Goal: Task Accomplishment & Management: Use online tool/utility

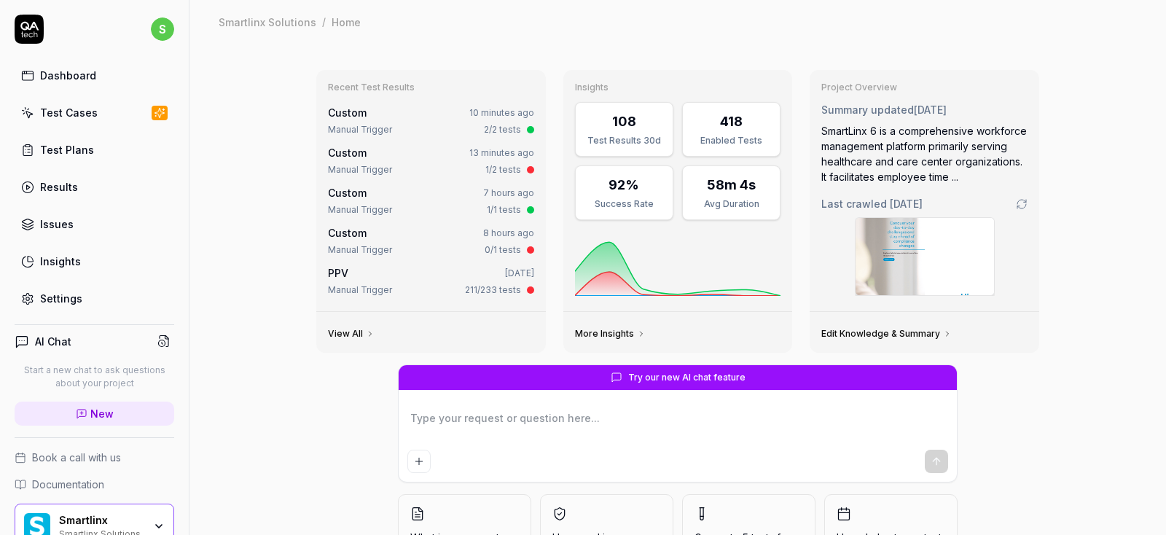
type textarea "*"
click at [75, 108] on div "Test Cases" at bounding box center [69, 112] width 58 height 15
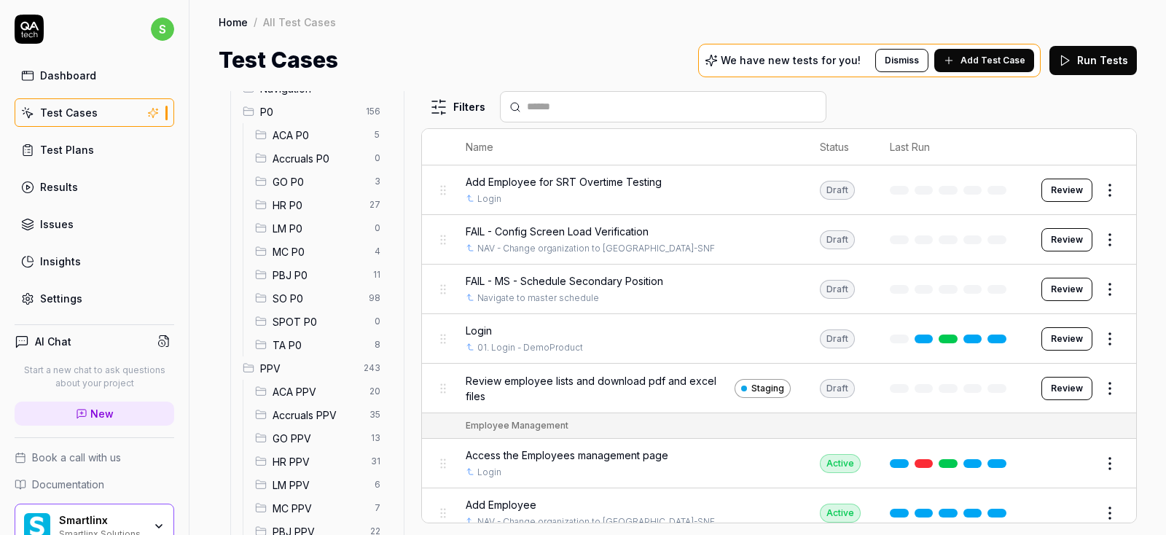
scroll to position [135, 0]
click at [289, 306] on span "SO P0" at bounding box center [316, 300] width 87 height 15
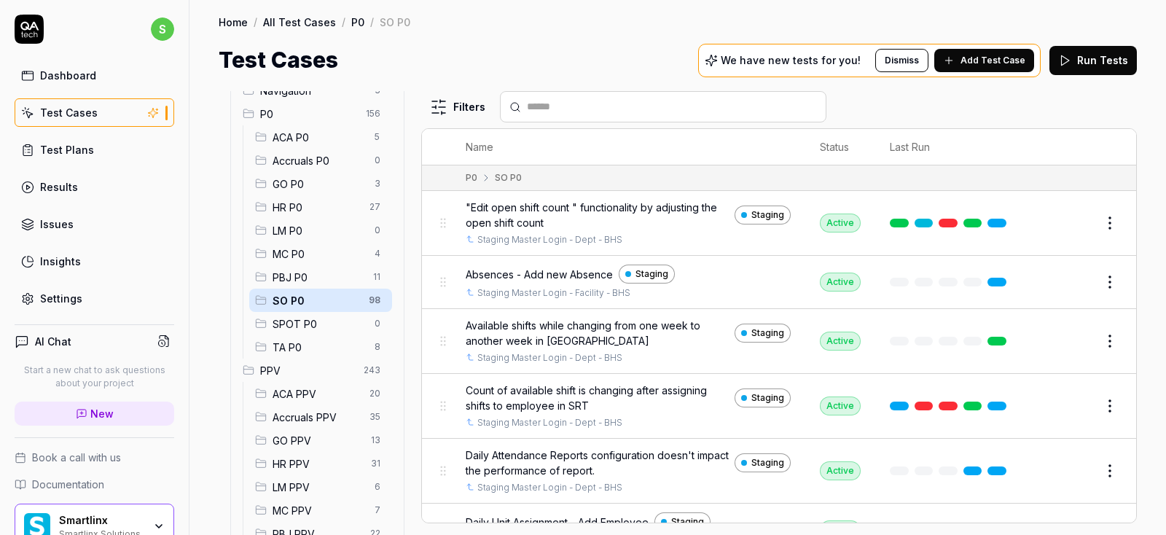
click at [577, 106] on input "text" at bounding box center [672, 106] width 290 height 15
click at [535, 105] on input "text" at bounding box center [672, 106] width 290 height 15
type input "*"
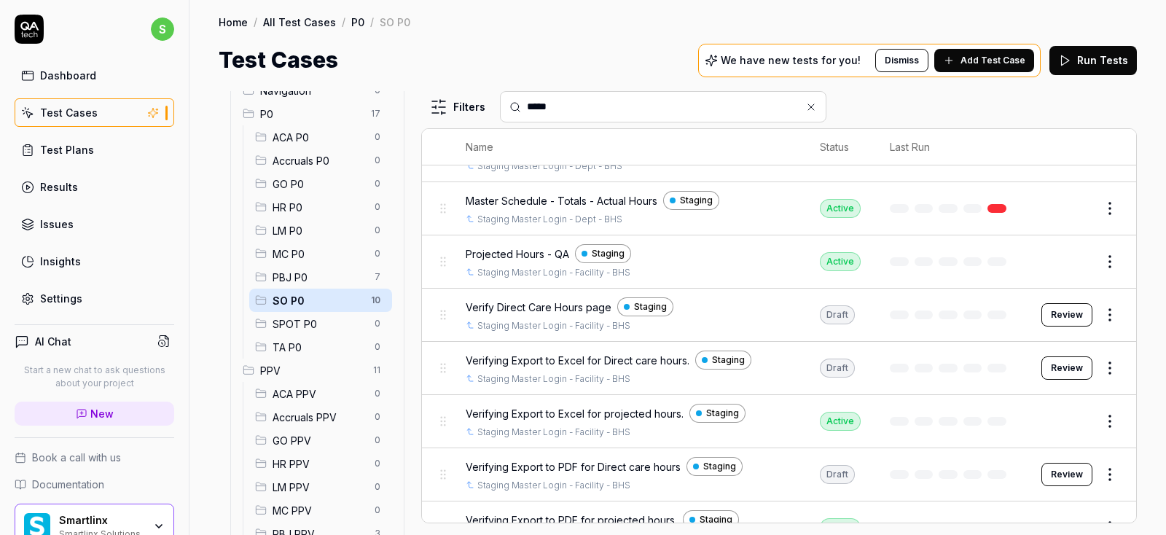
scroll to position [207, 0]
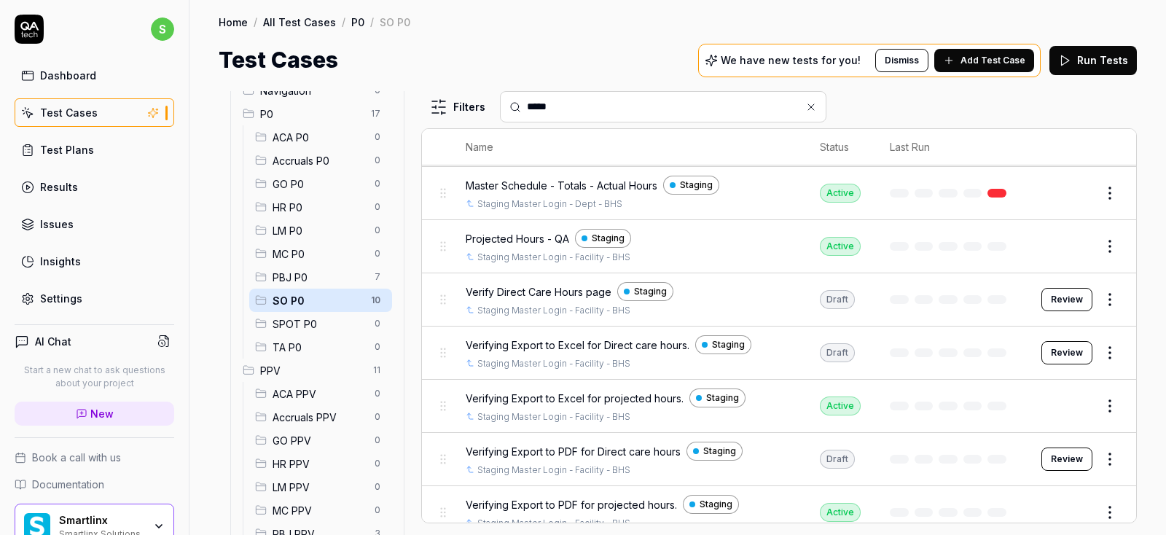
click at [574, 104] on input "*****" at bounding box center [672, 106] width 290 height 15
type input "*"
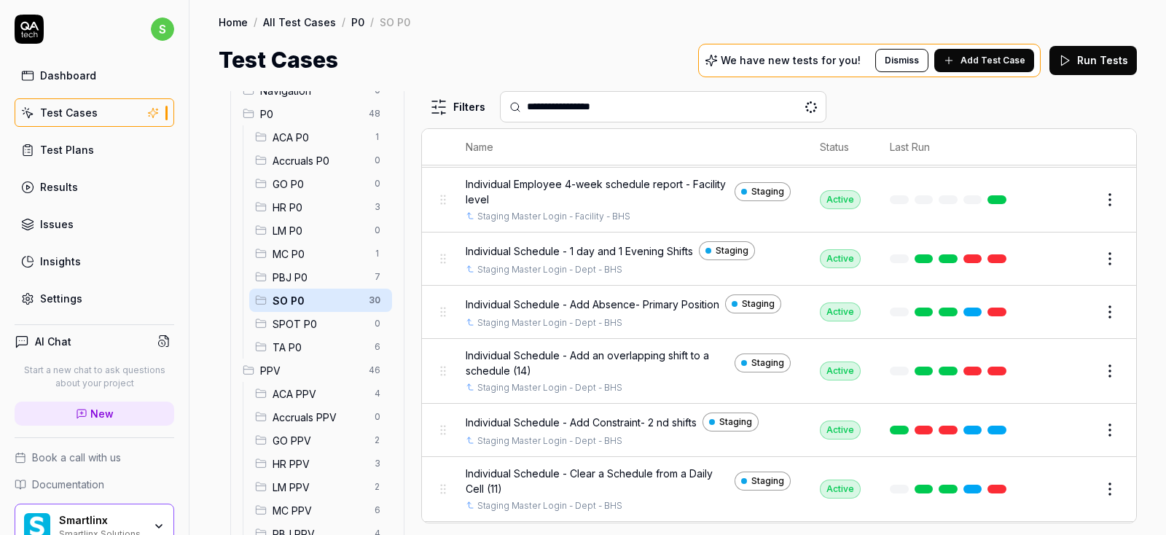
scroll to position [0, 0]
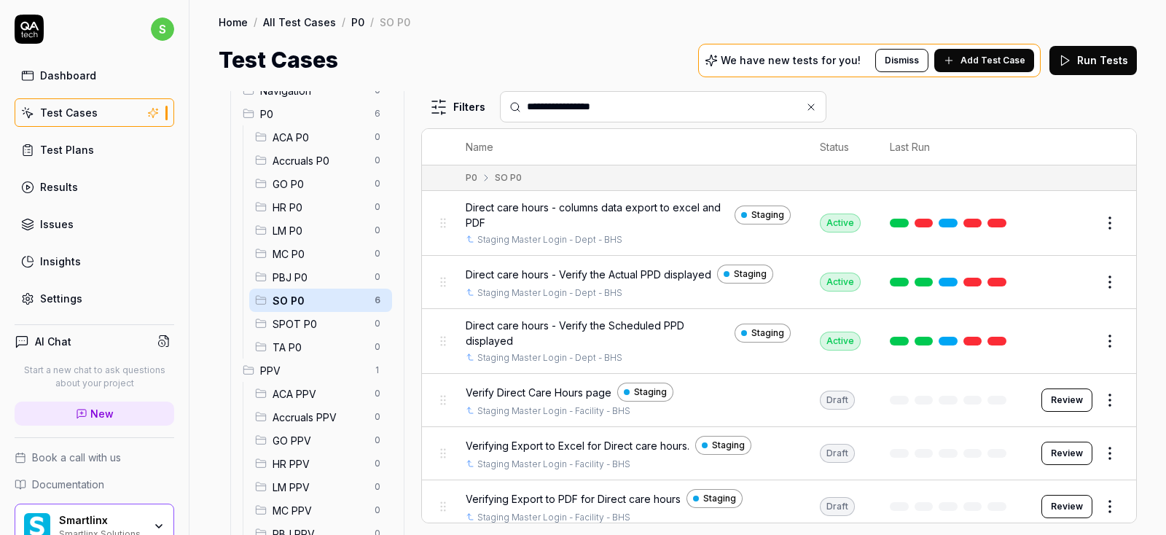
type input "**********"
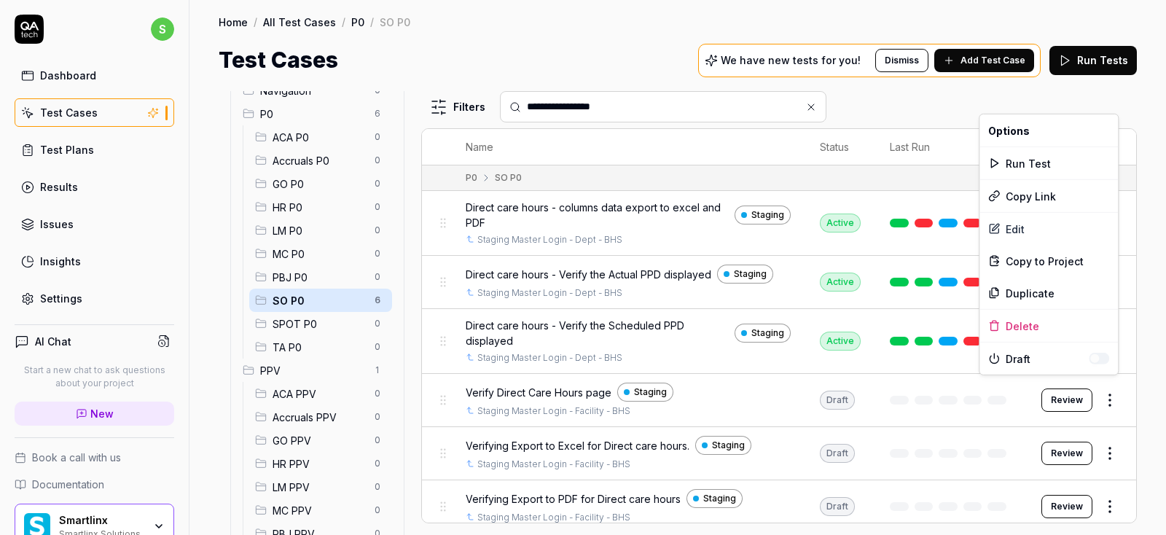
click at [1107, 393] on html "**********" at bounding box center [583, 267] width 1166 height 535
click at [1015, 225] on div "Edit" at bounding box center [1049, 229] width 139 height 32
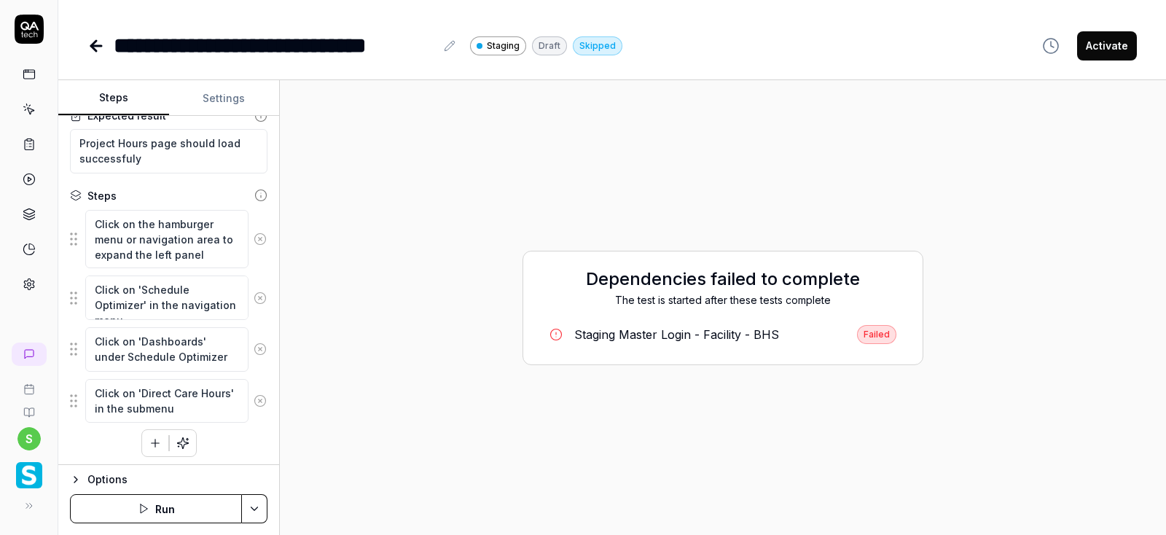
scroll to position [117, 0]
click at [163, 509] on button "Run" at bounding box center [156, 508] width 172 height 29
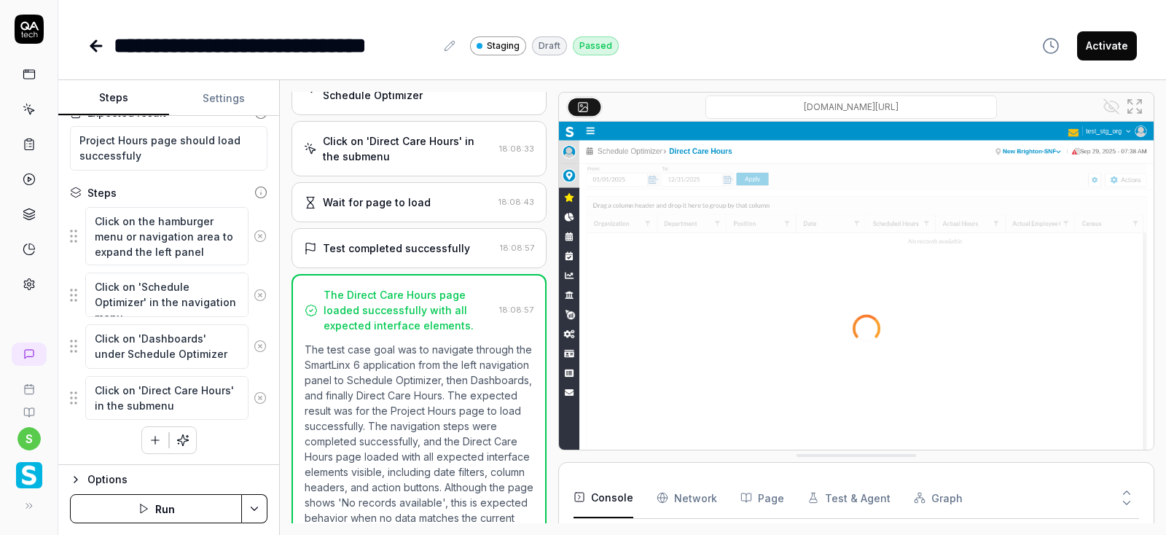
scroll to position [314, 0]
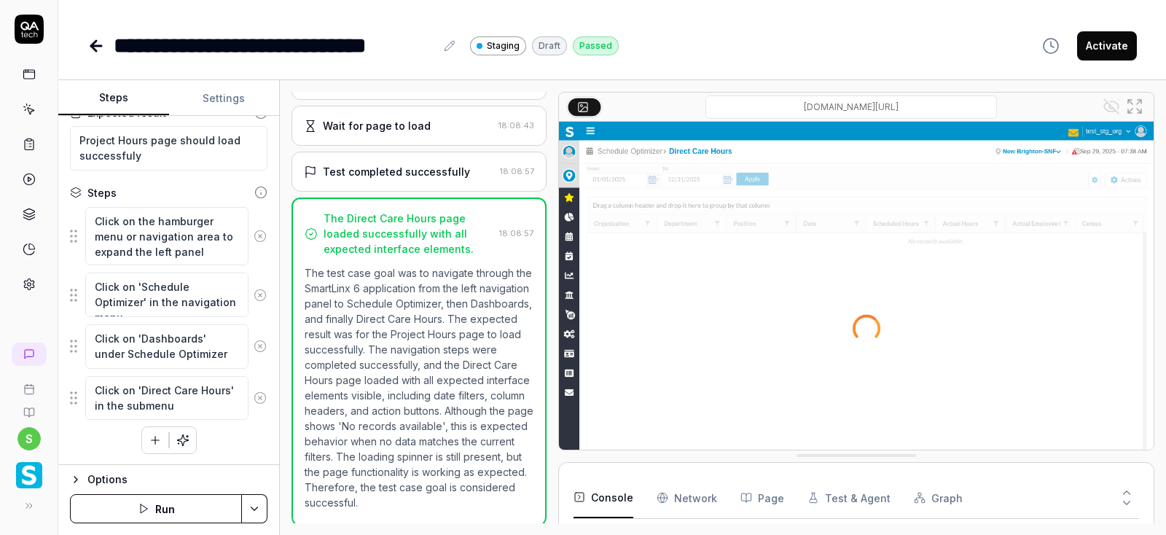
click at [1113, 48] on button "Activate" at bounding box center [1108, 45] width 60 height 29
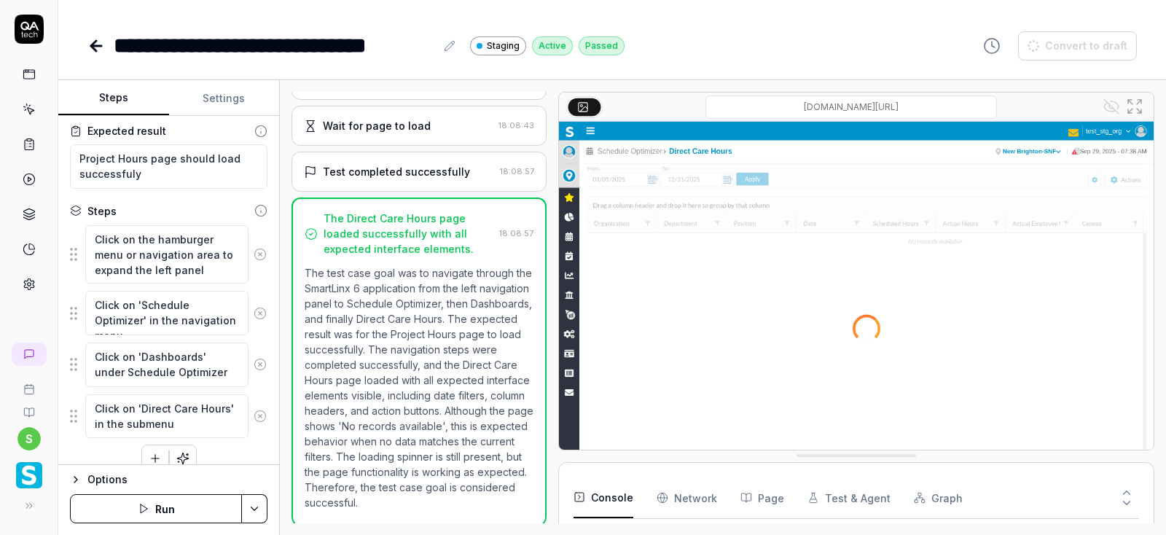
type textarea "*"
click at [96, 53] on icon at bounding box center [95, 45] width 17 height 17
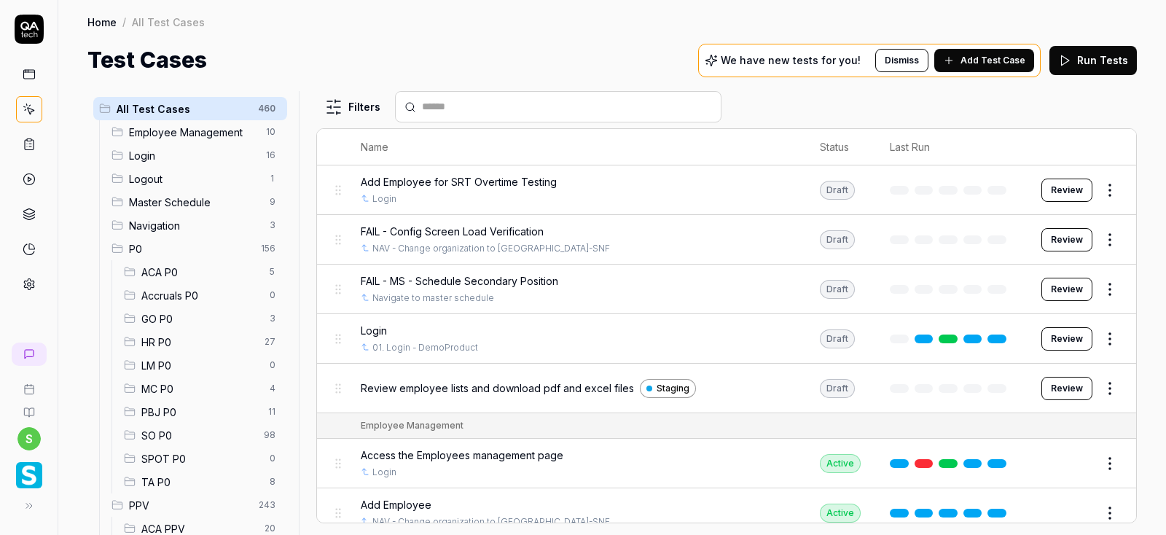
drag, startPoint x: 502, startPoint y: 117, endPoint x: 462, endPoint y: 104, distance: 41.3
click at [462, 104] on div at bounding box center [558, 106] width 327 height 31
click at [462, 104] on input "text" at bounding box center [567, 106] width 290 height 15
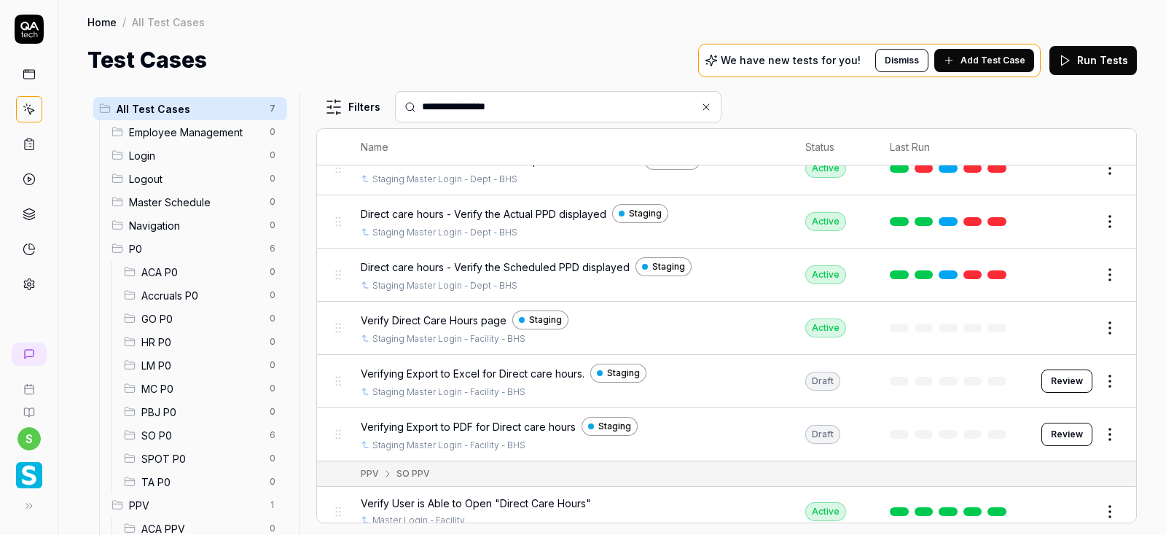
scroll to position [58, 0]
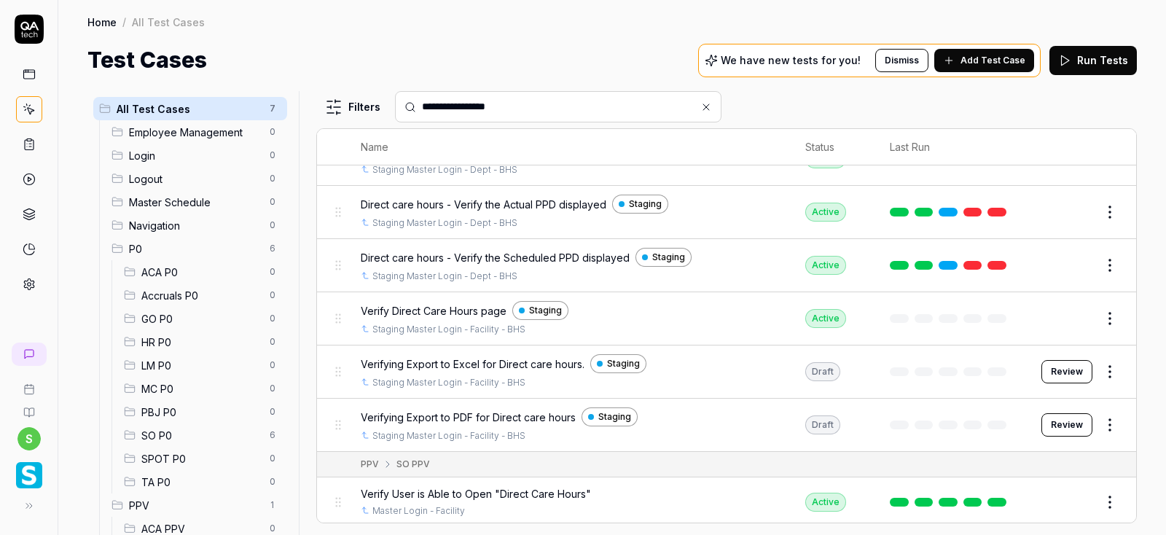
type input "**********"
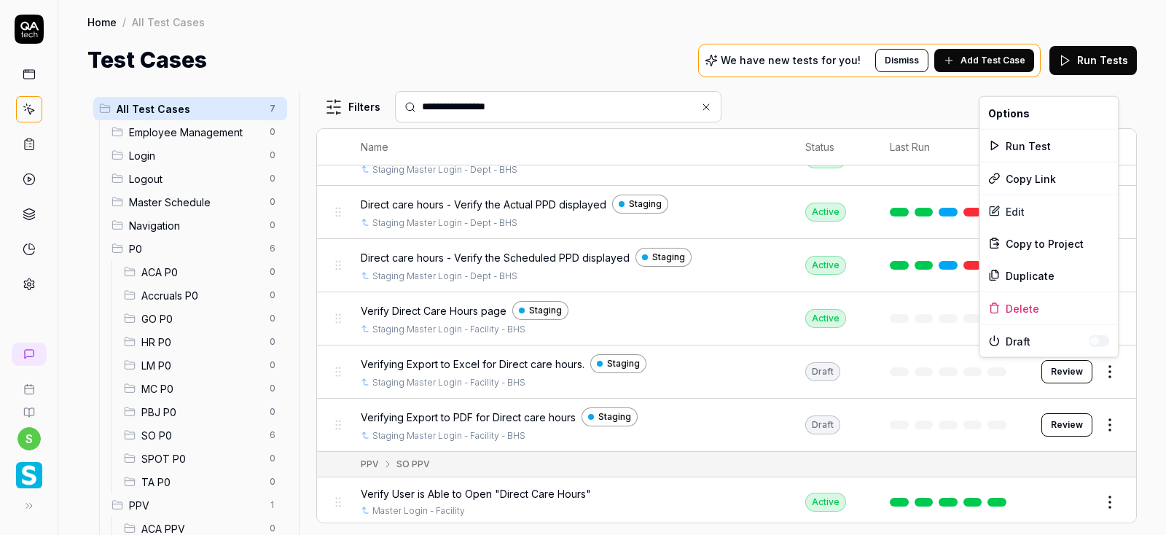
click at [1115, 371] on html "**********" at bounding box center [583, 267] width 1166 height 535
click at [1012, 212] on div "Edit" at bounding box center [1049, 211] width 139 height 32
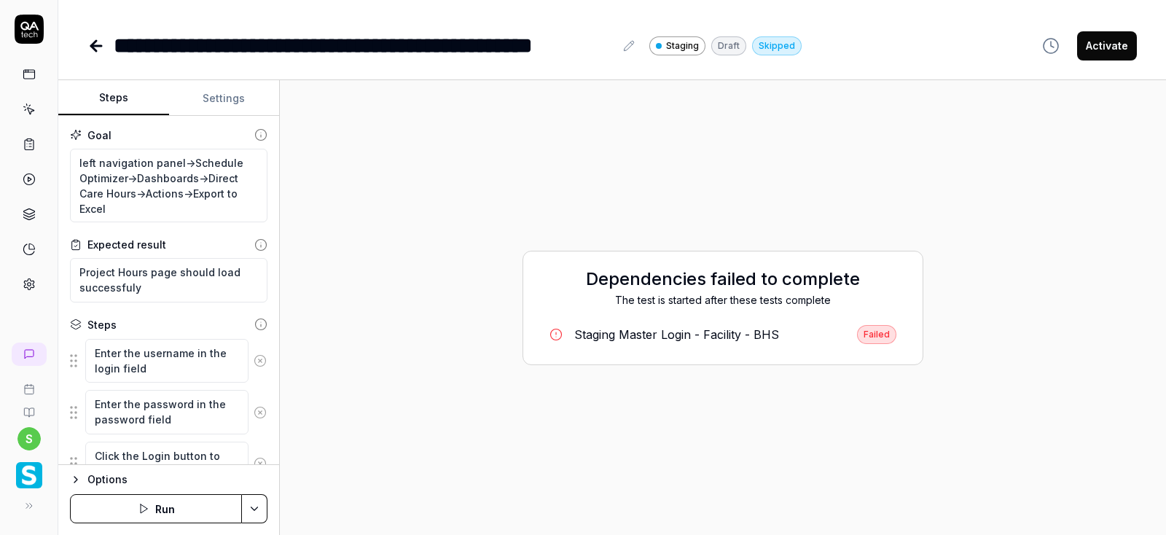
click at [155, 509] on button "Run" at bounding box center [156, 508] width 172 height 29
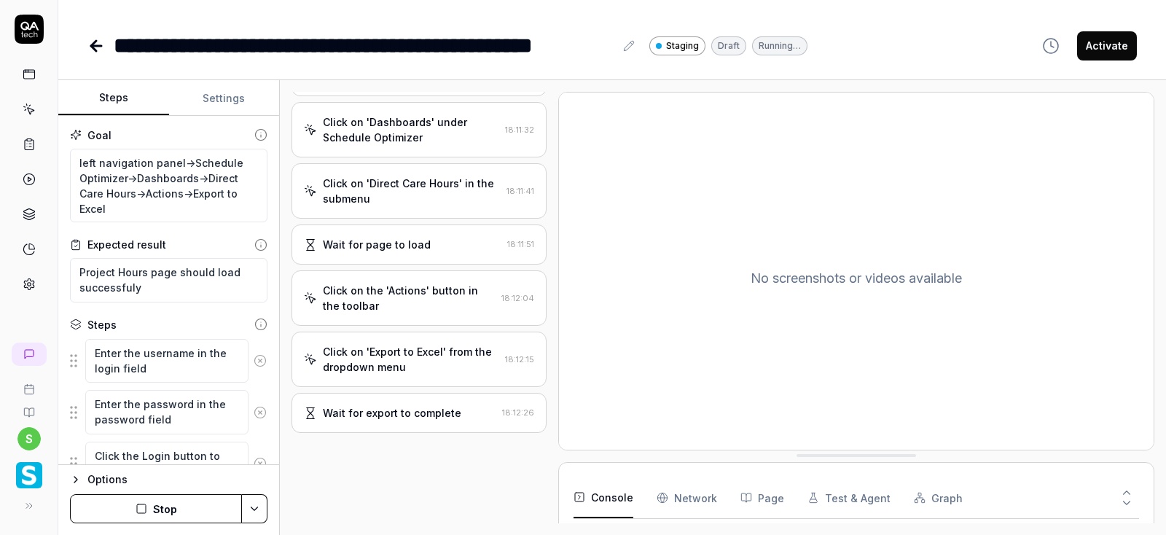
scroll to position [195, 0]
click at [1113, 45] on button "Activate" at bounding box center [1108, 45] width 60 height 29
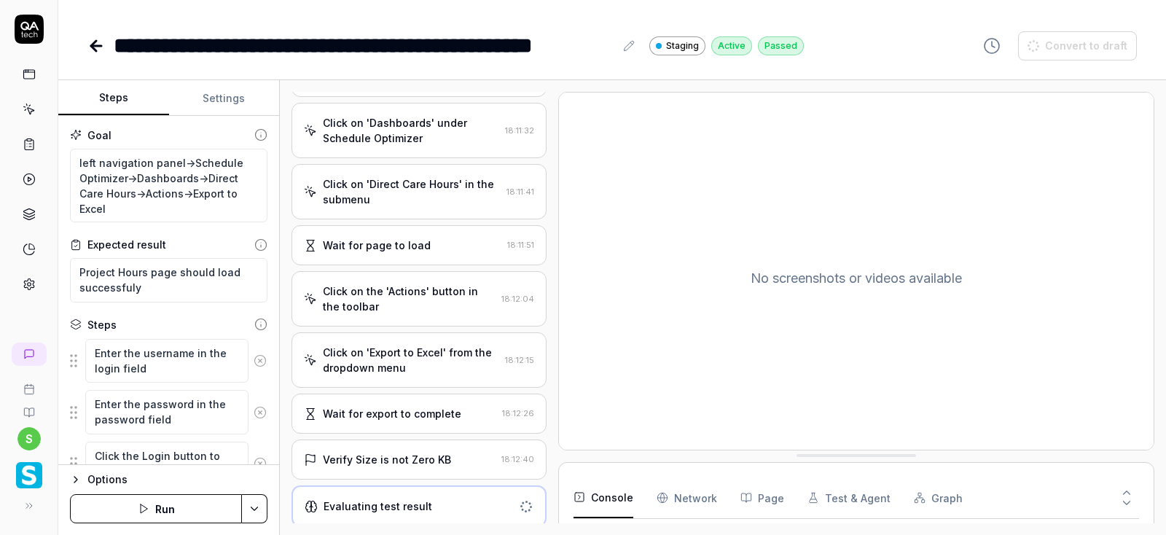
type textarea "*"
